Goal: Complete application form

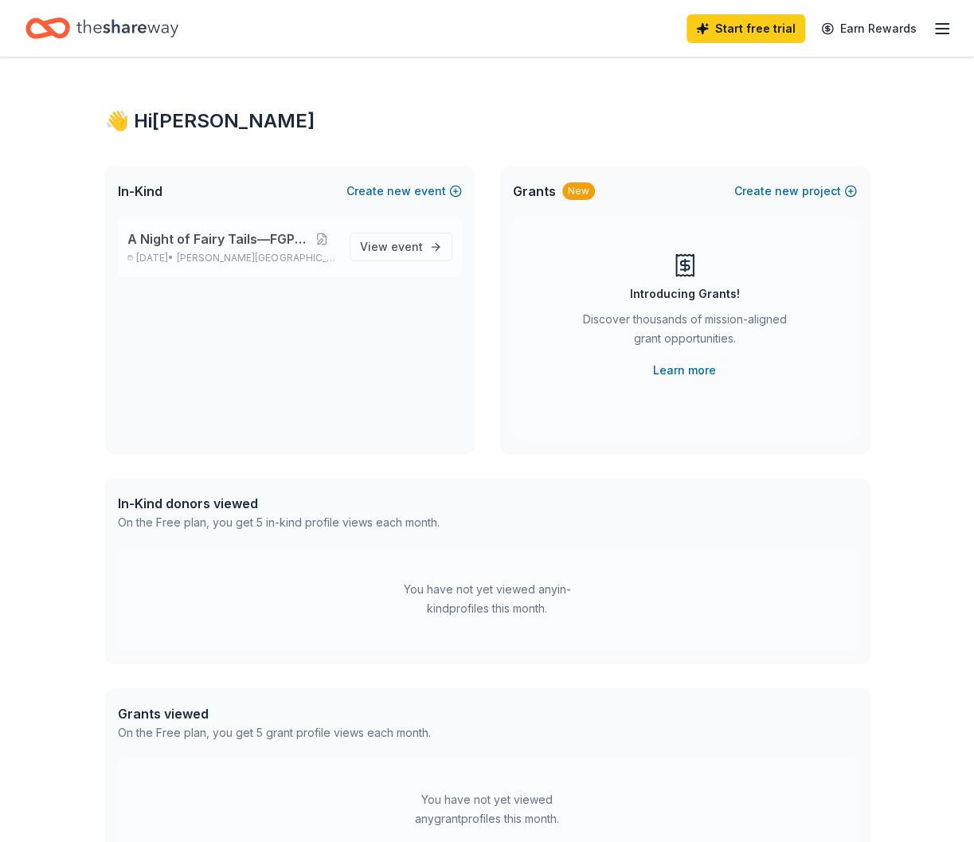
click at [202, 260] on p "Oct 16, 2025 • Sandy Springs, GA" at bounding box center [232, 258] width 210 height 13
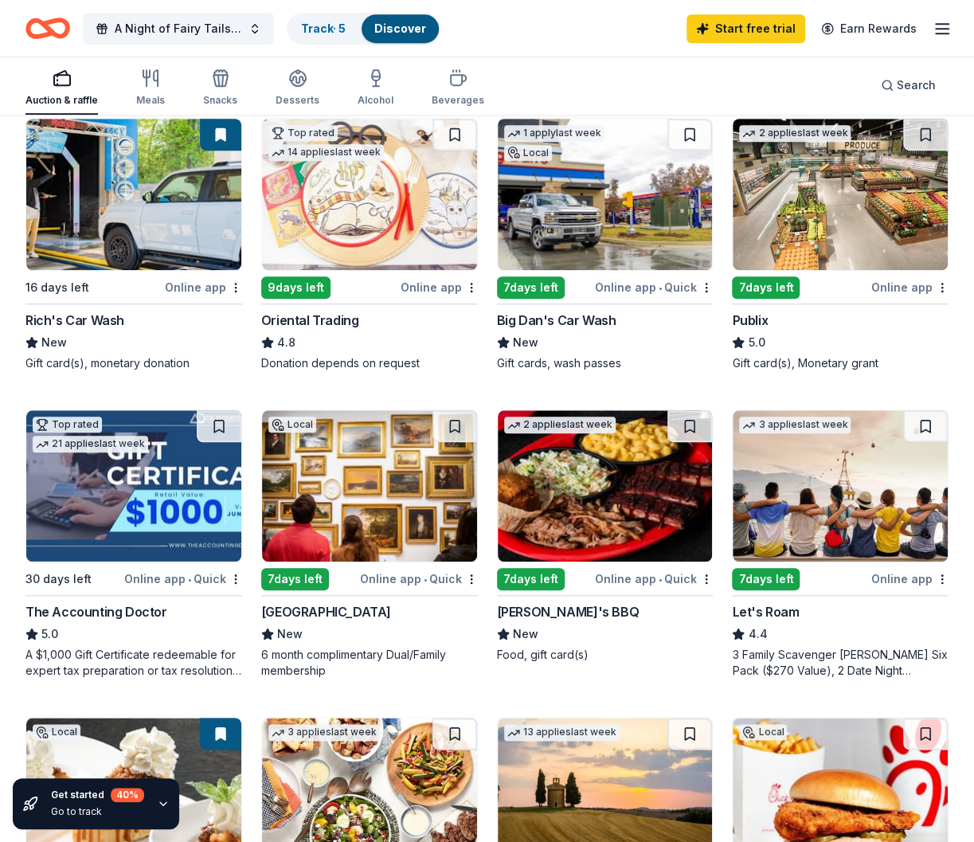
scroll to position [558, 0]
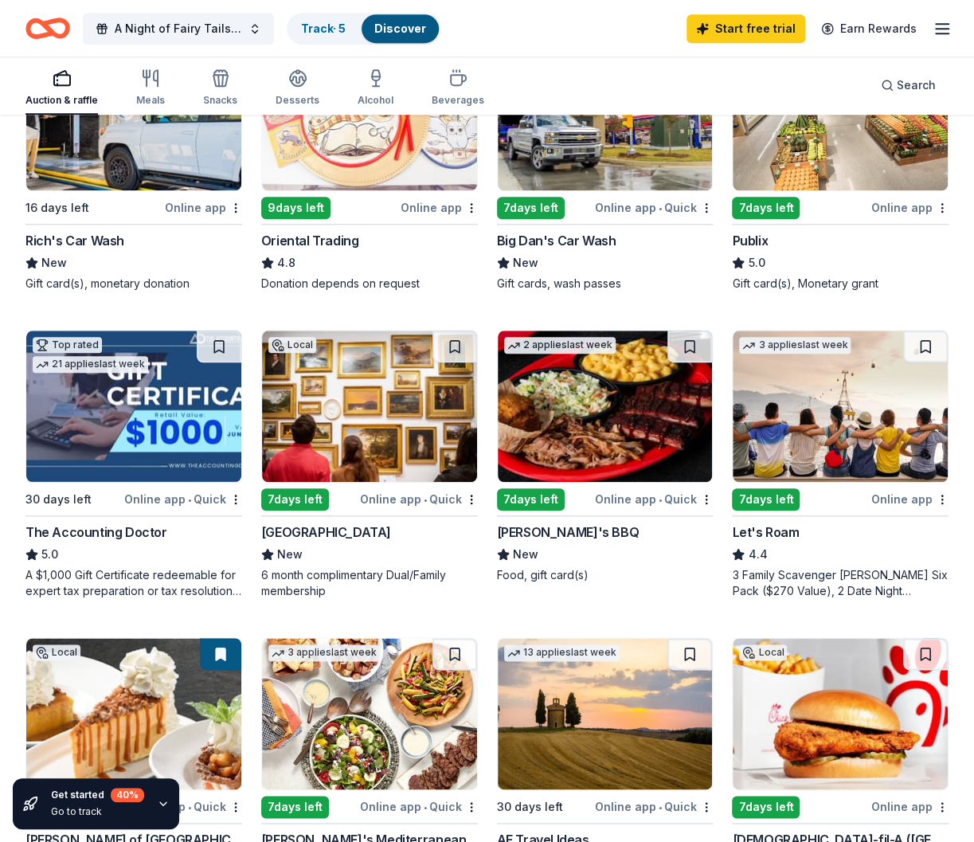
click at [758, 200] on div "7 days left" at bounding box center [766, 208] width 68 height 22
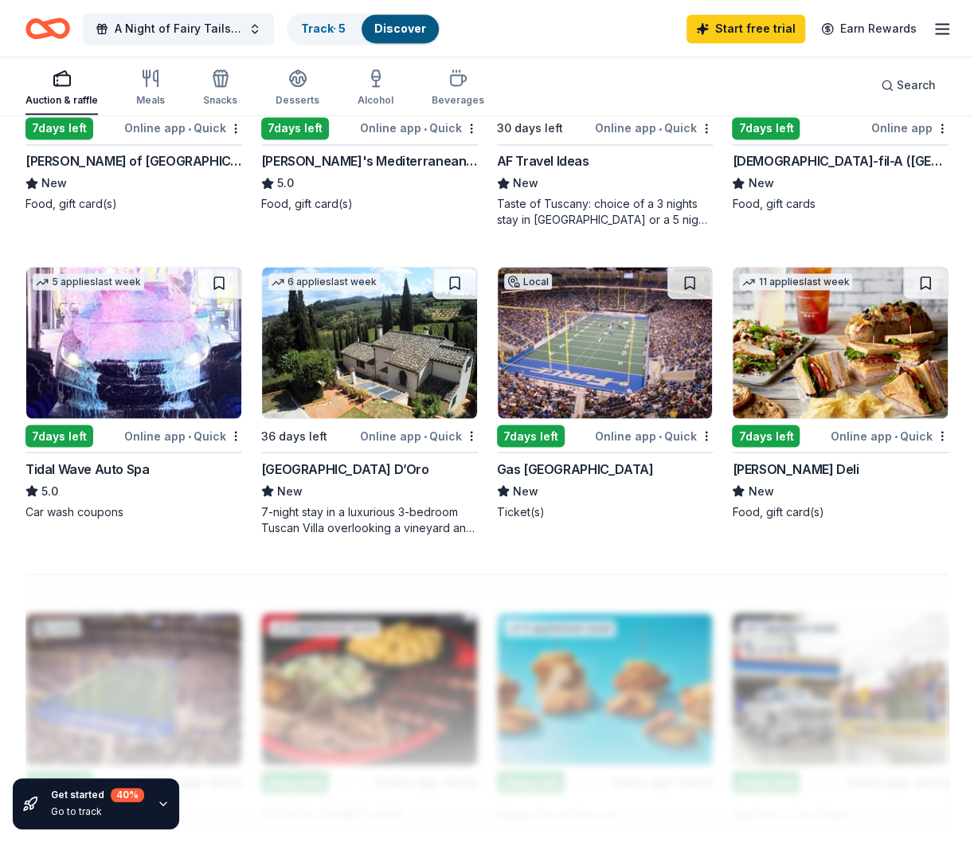
scroll to position [1275, 0]
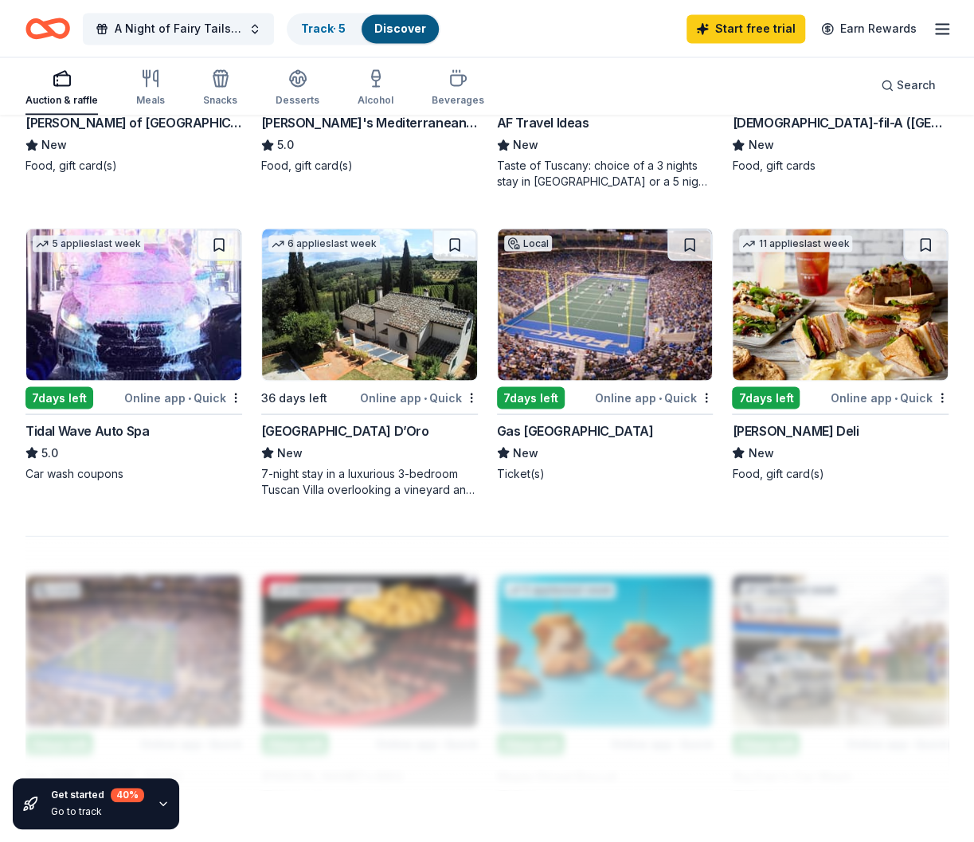
click at [557, 421] on div "Gas [GEOGRAPHIC_DATA]" at bounding box center [575, 430] width 157 height 19
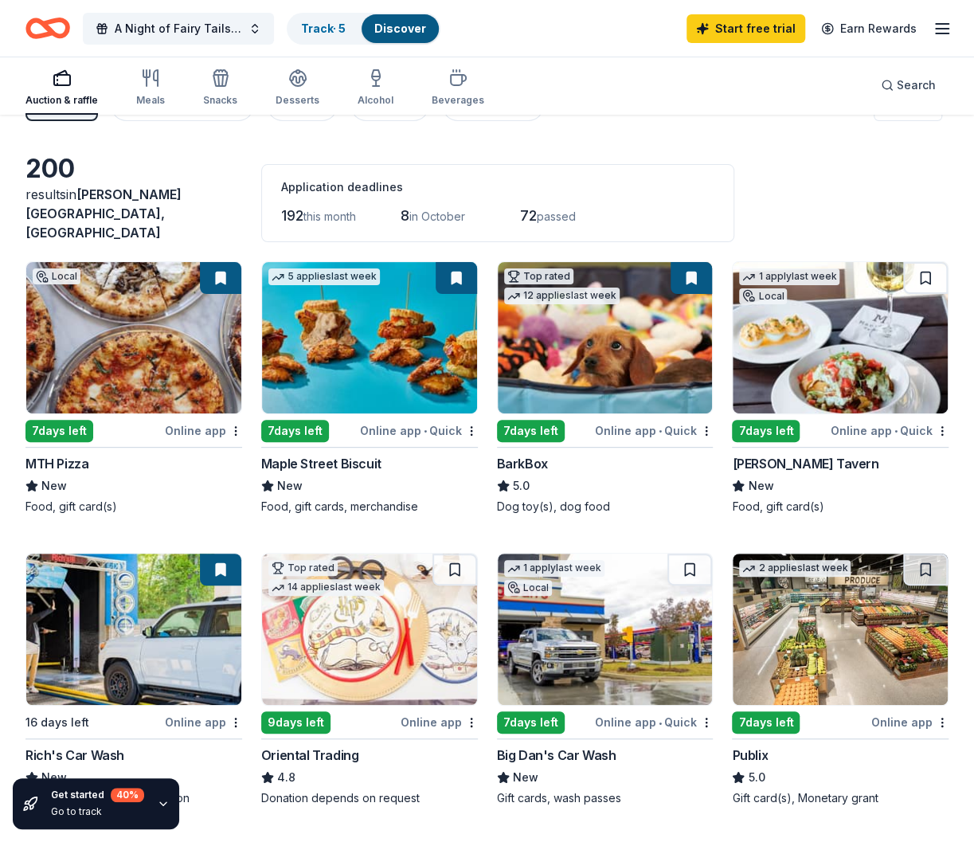
scroll to position [0, 0]
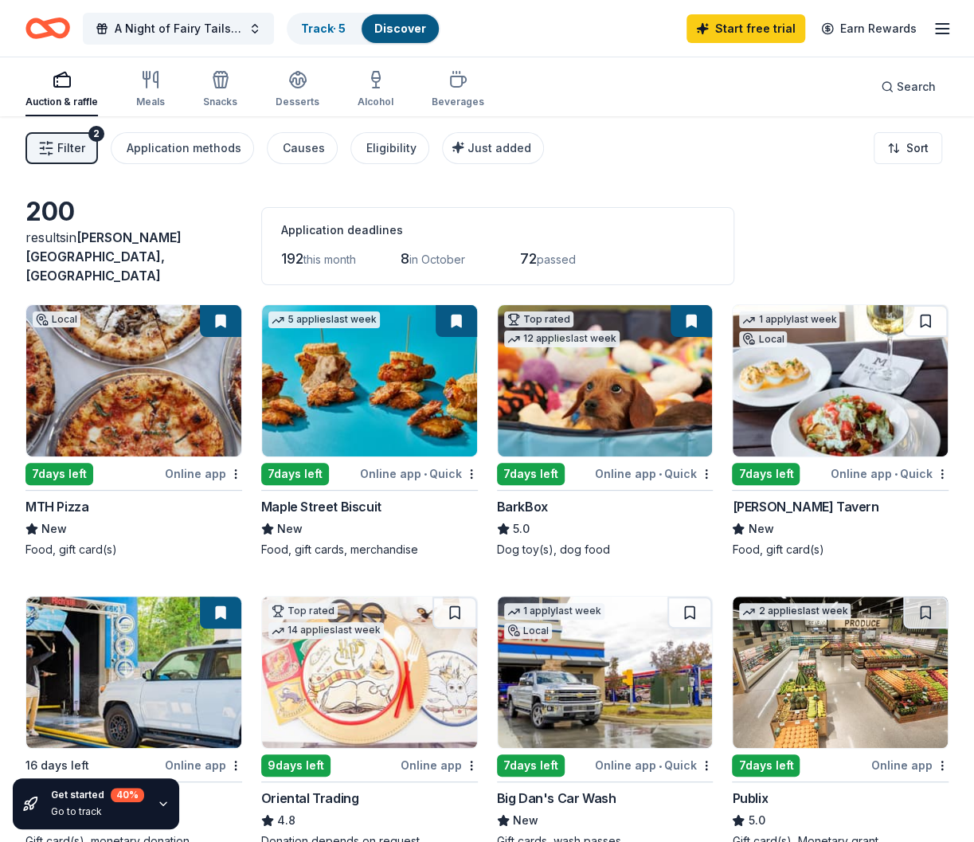
click at [410, 29] on link "Discover" at bounding box center [400, 29] width 52 height 14
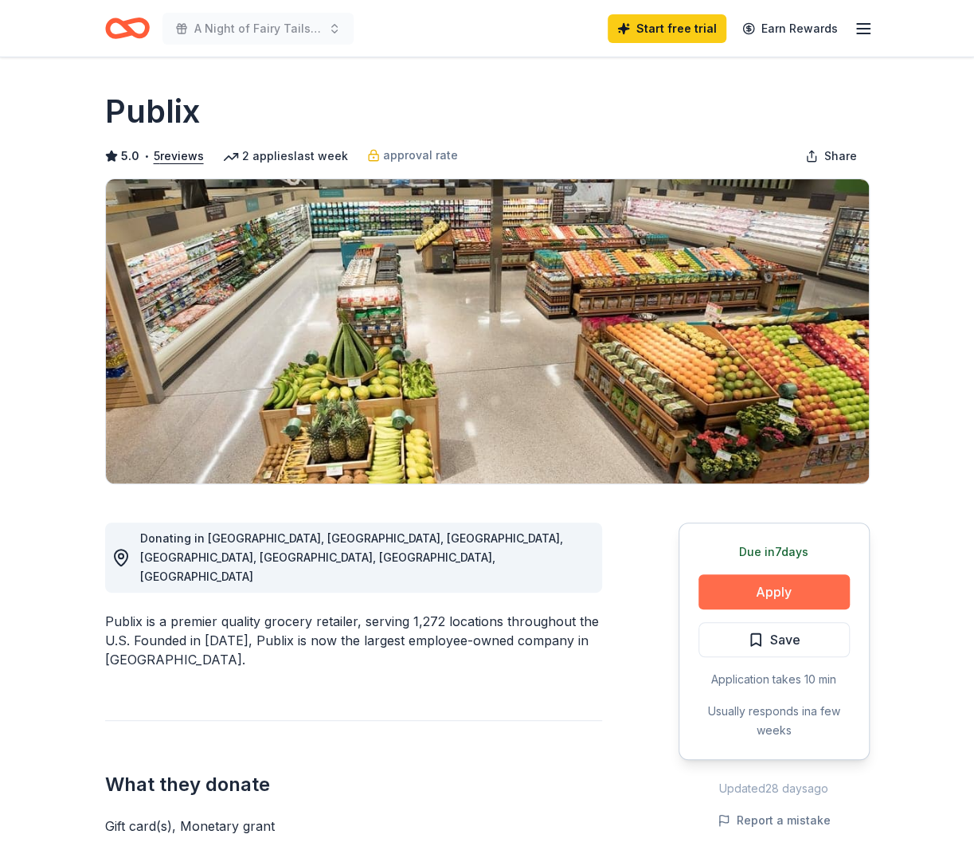
click at [731, 595] on button "Apply" at bounding box center [774, 591] width 151 height 35
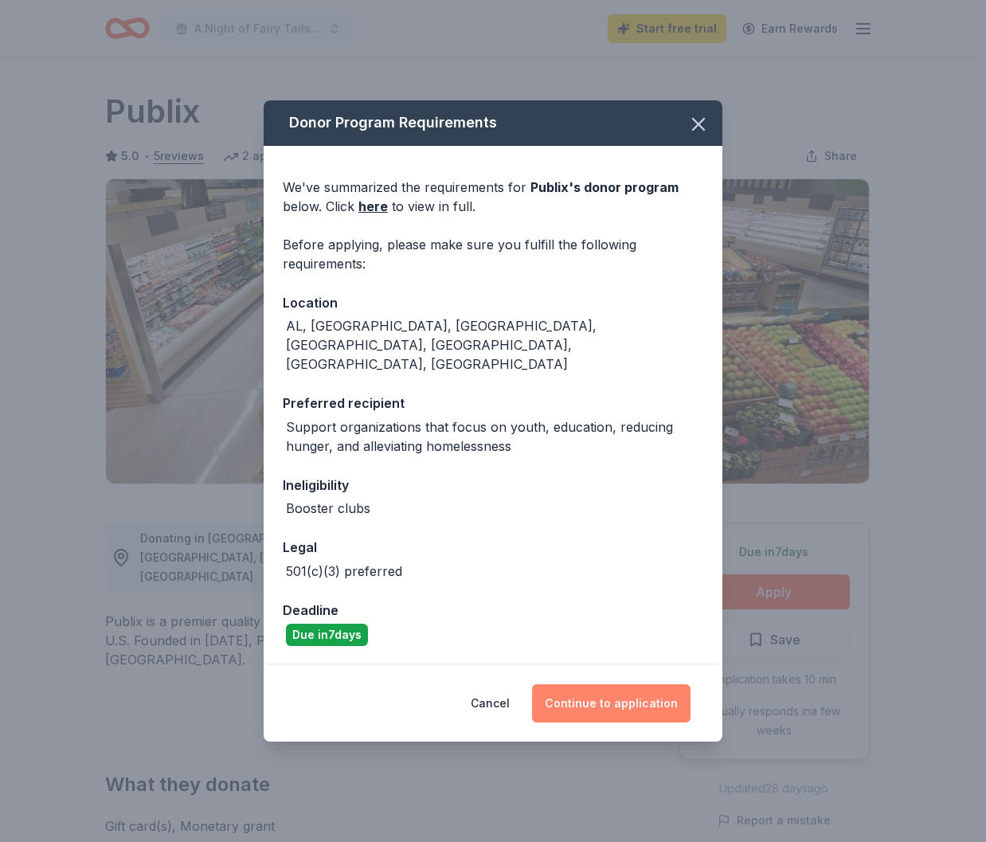
click at [653, 699] on button "Continue to application" at bounding box center [611, 703] width 159 height 38
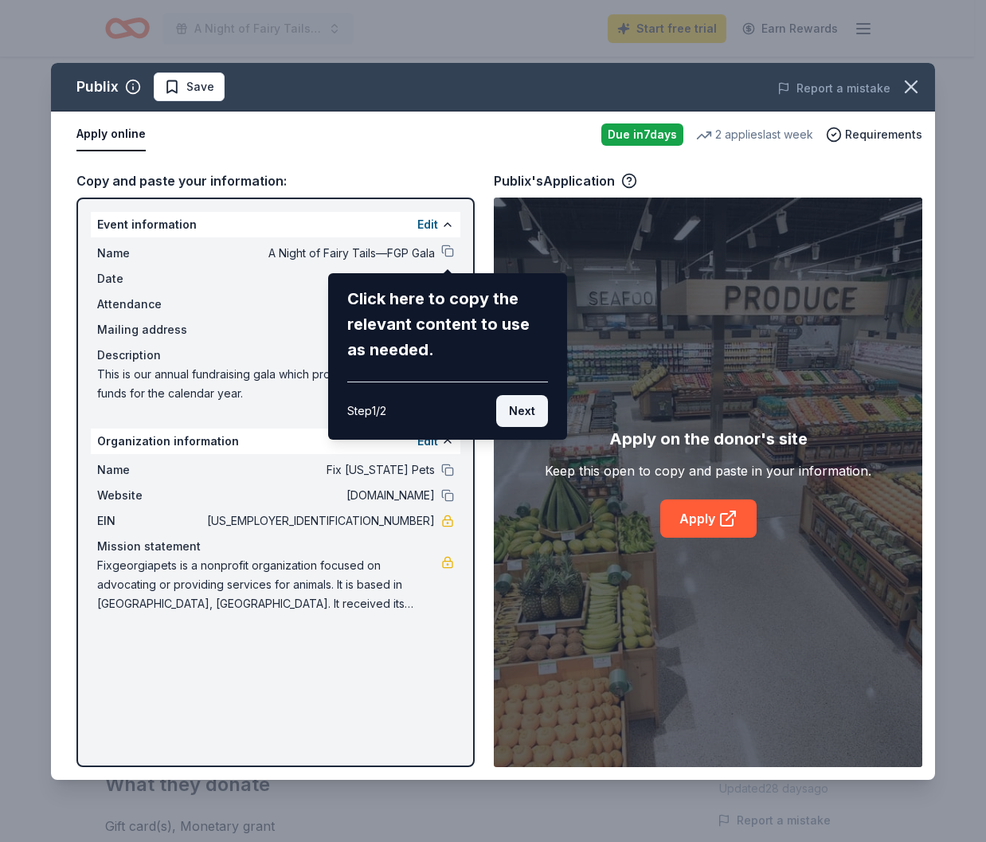
click at [528, 407] on button "Next" at bounding box center [522, 411] width 52 height 32
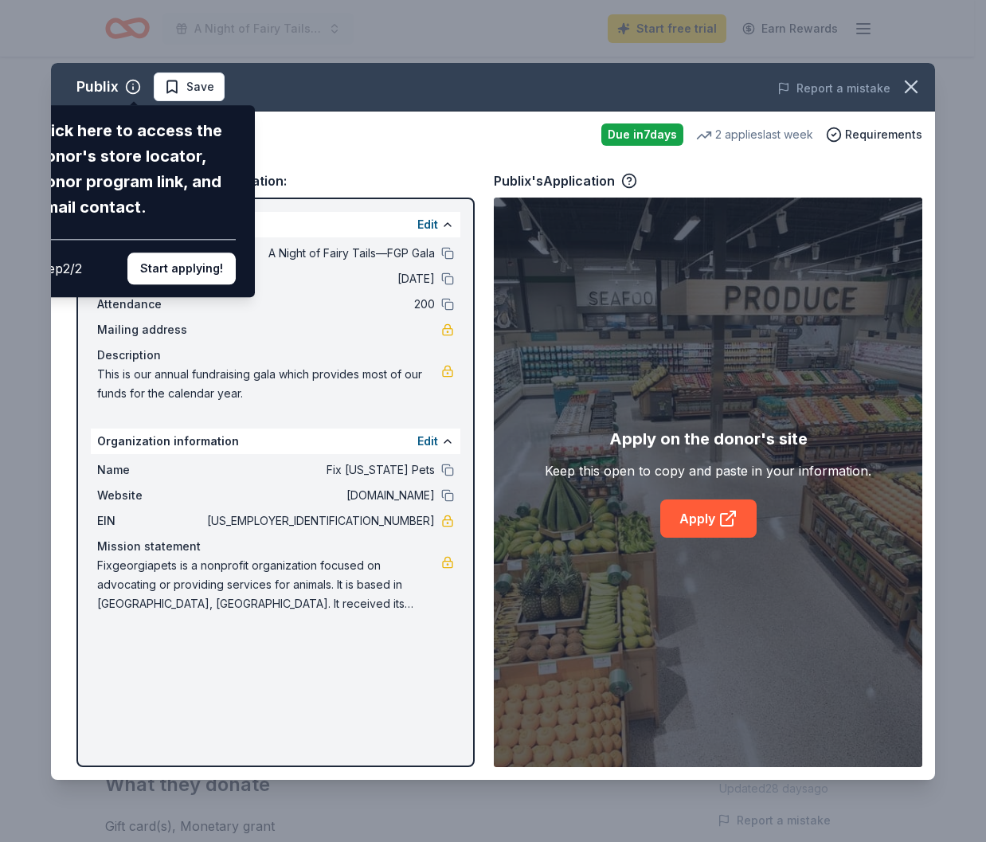
click at [727, 520] on div "Publix Click here to access the donor's store locator, donor program link, and …" at bounding box center [493, 421] width 884 height 717
drag, startPoint x: 293, startPoint y: 713, endPoint x: 323, endPoint y: 711, distance: 29.5
click at [294, 713] on div "Publix Click here to access the donor's store locator, donor program link, and …" at bounding box center [493, 421] width 884 height 717
click at [164, 272] on button "Start applying!" at bounding box center [181, 269] width 108 height 32
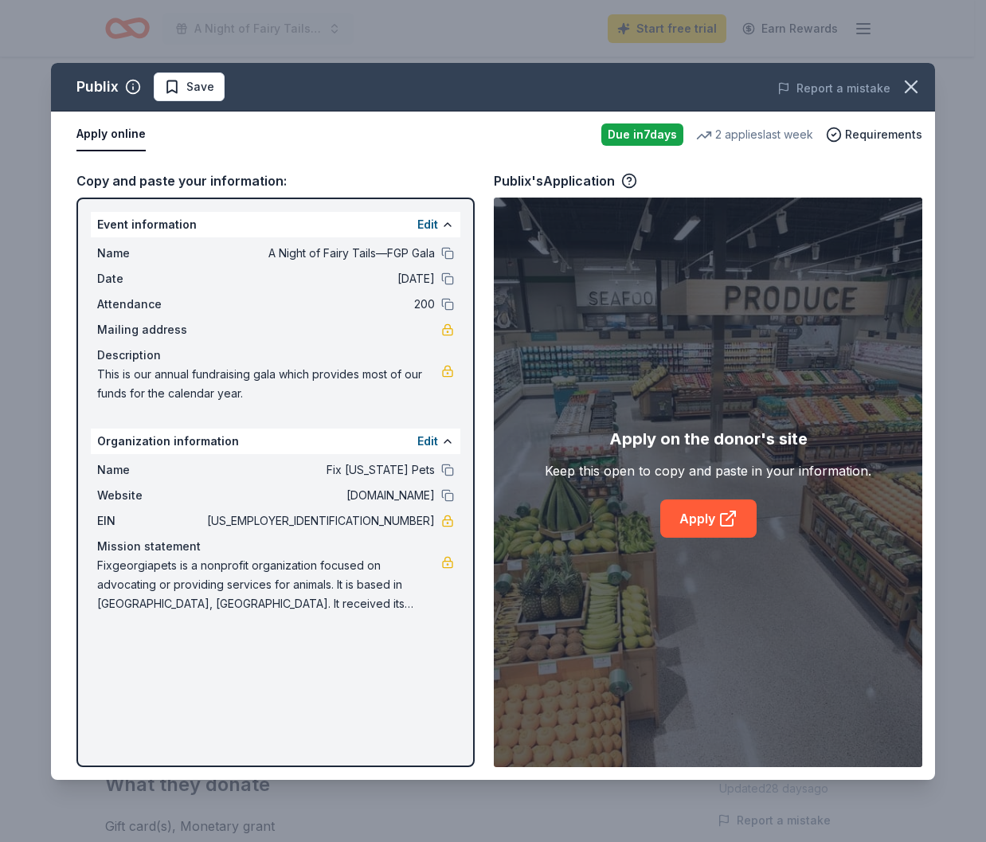
click at [728, 516] on div "Publix Save Report a mistake Apply online Due in 7 days 2 applies last week Req…" at bounding box center [493, 421] width 884 height 717
click at [728, 520] on icon at bounding box center [728, 518] width 19 height 19
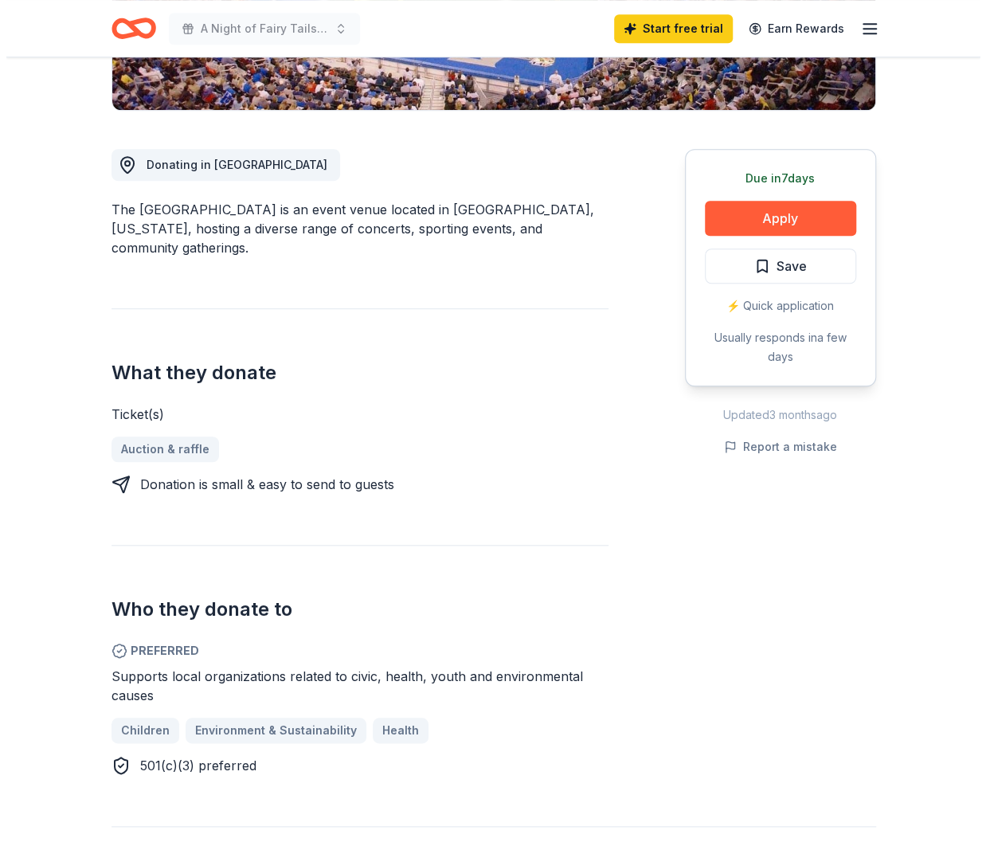
scroll to position [398, 0]
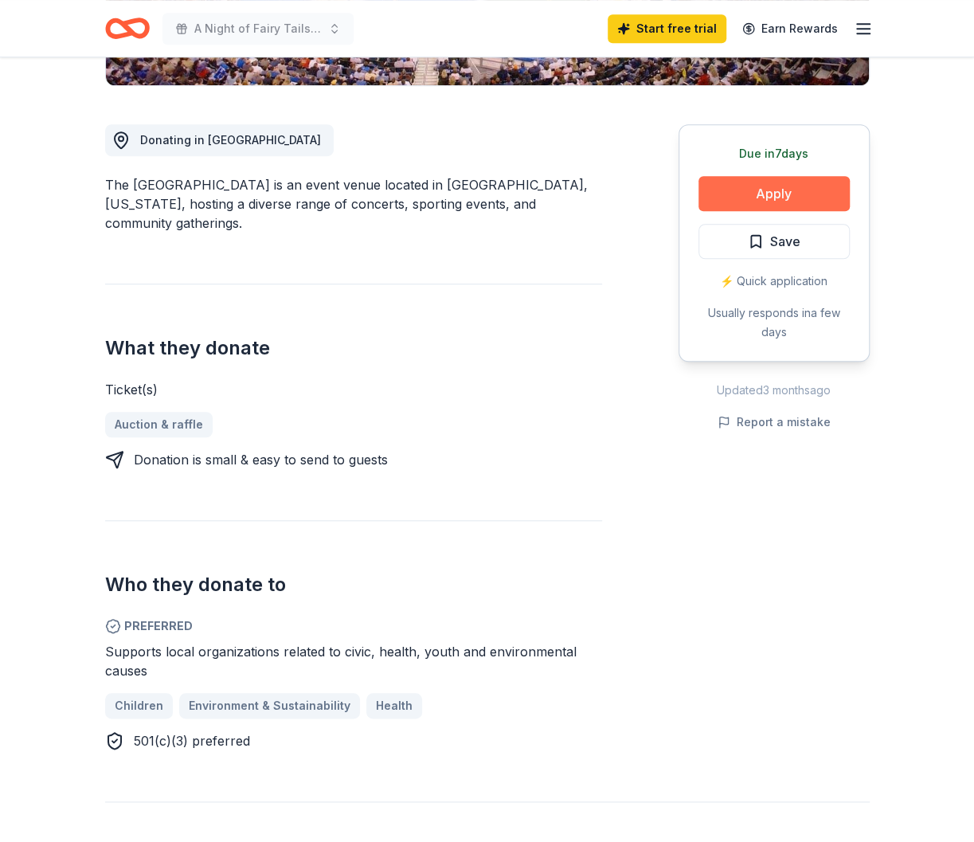
click at [750, 191] on button "Apply" at bounding box center [774, 193] width 151 height 35
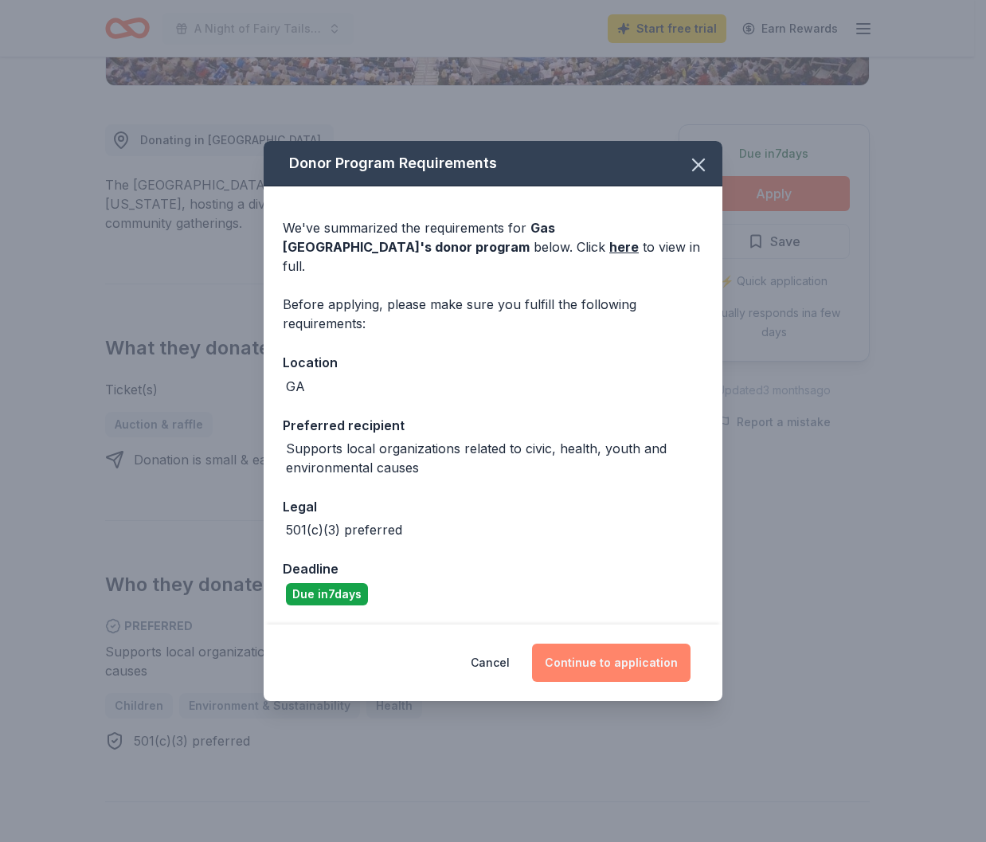
click at [648, 652] on button "Continue to application" at bounding box center [611, 663] width 159 height 38
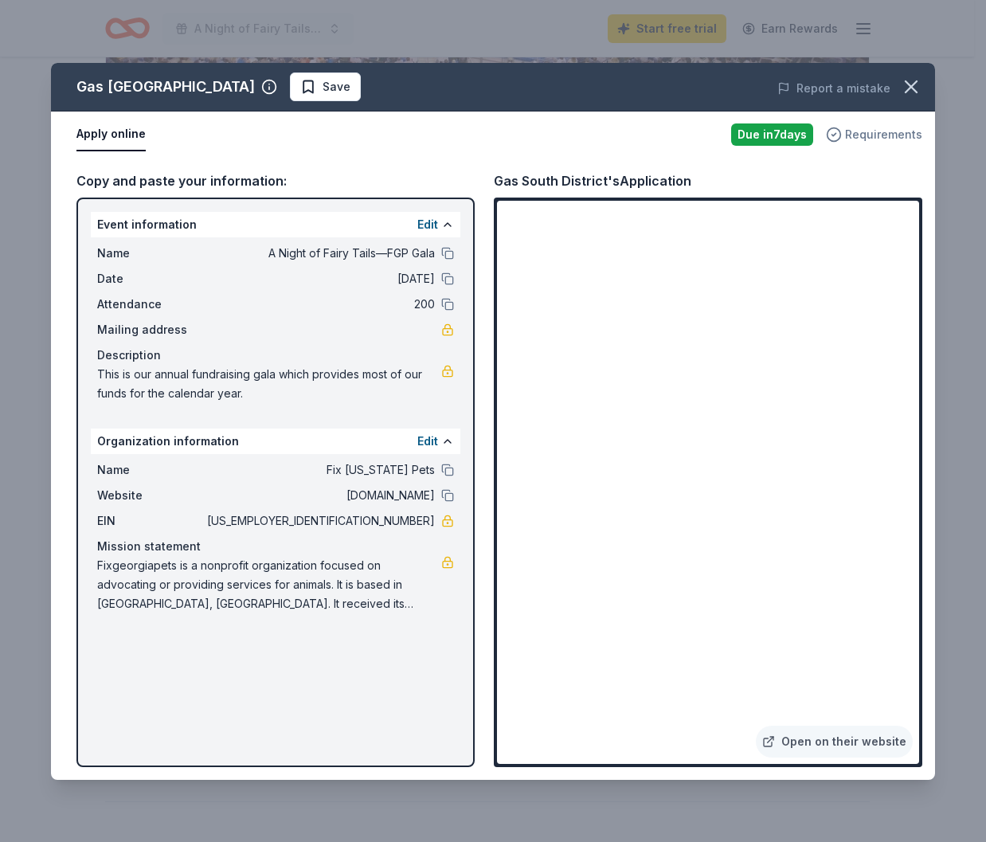
click at [874, 137] on span "Requirements" at bounding box center [883, 134] width 77 height 19
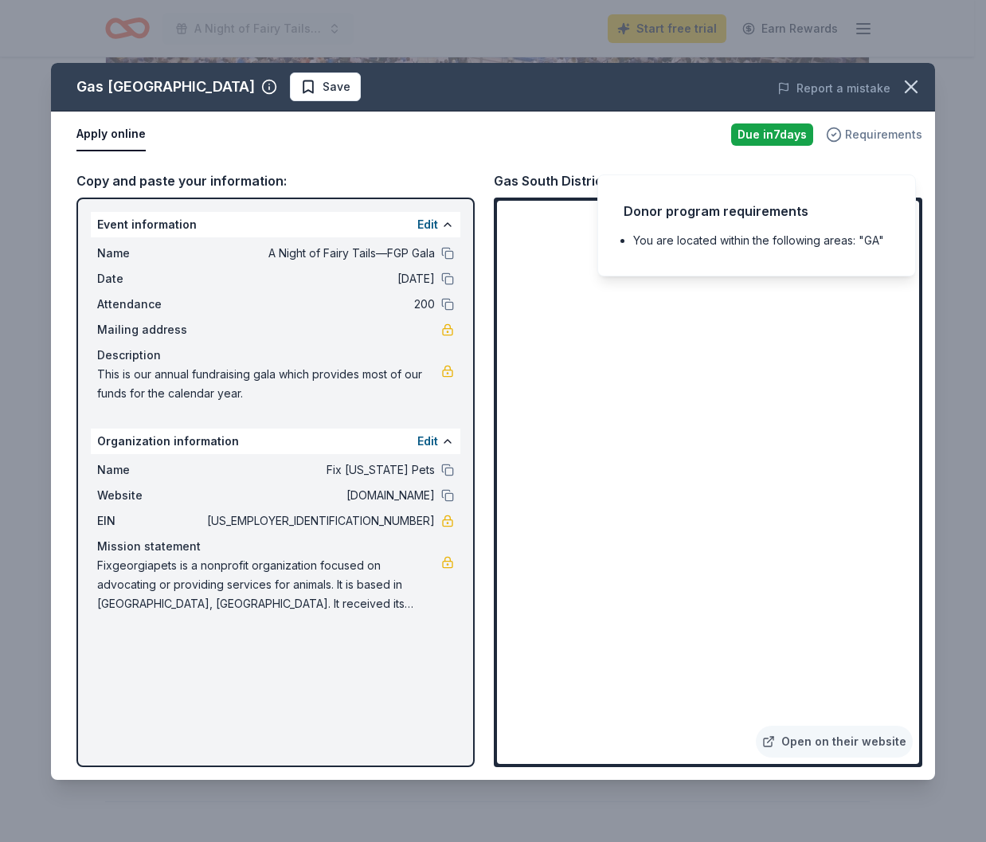
click at [874, 137] on span "Requirements" at bounding box center [883, 134] width 77 height 19
